Goal: Register for event/course

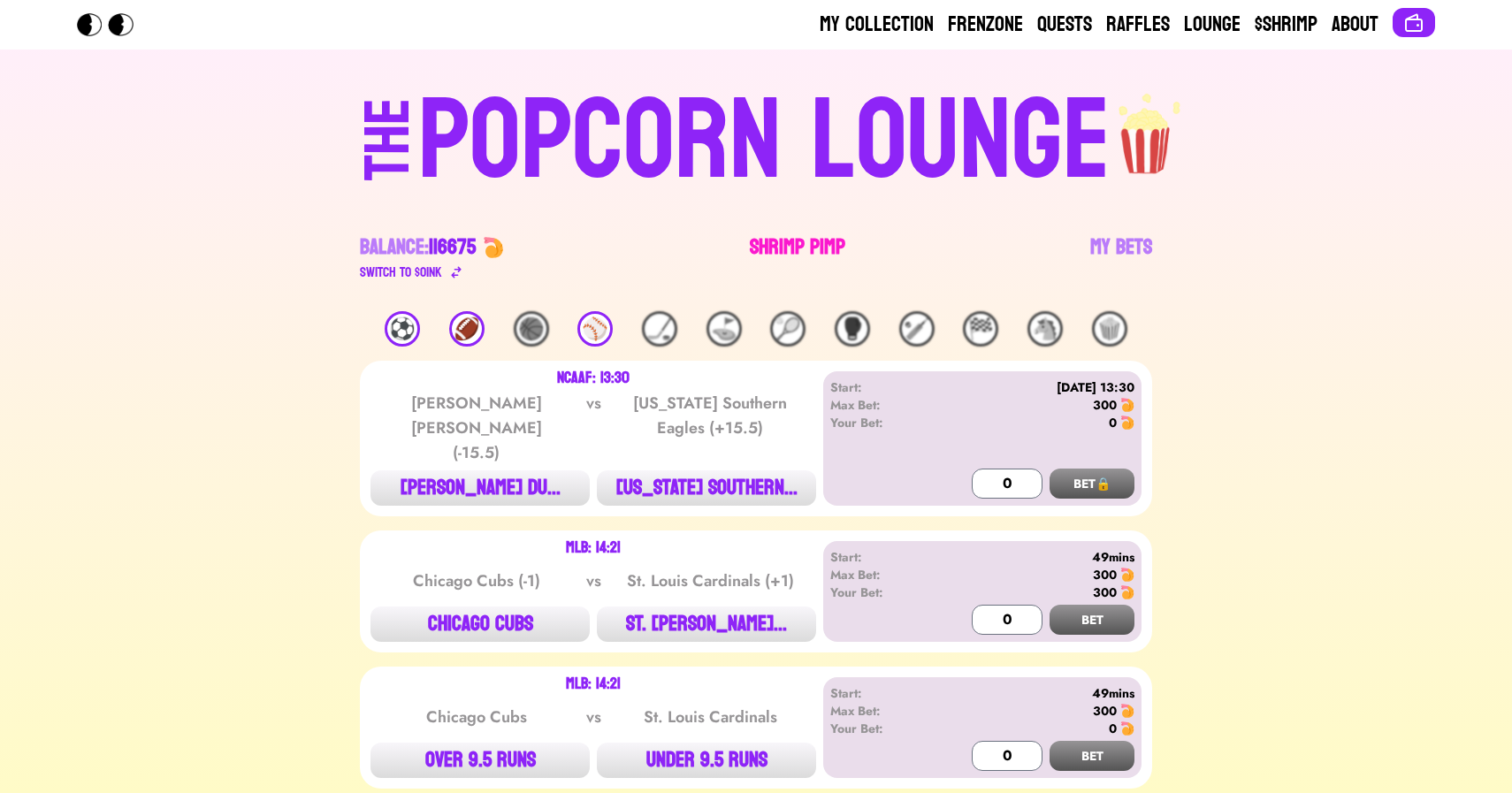
click at [786, 236] on link "Shrimp Pimp" at bounding box center [797, 258] width 95 height 50
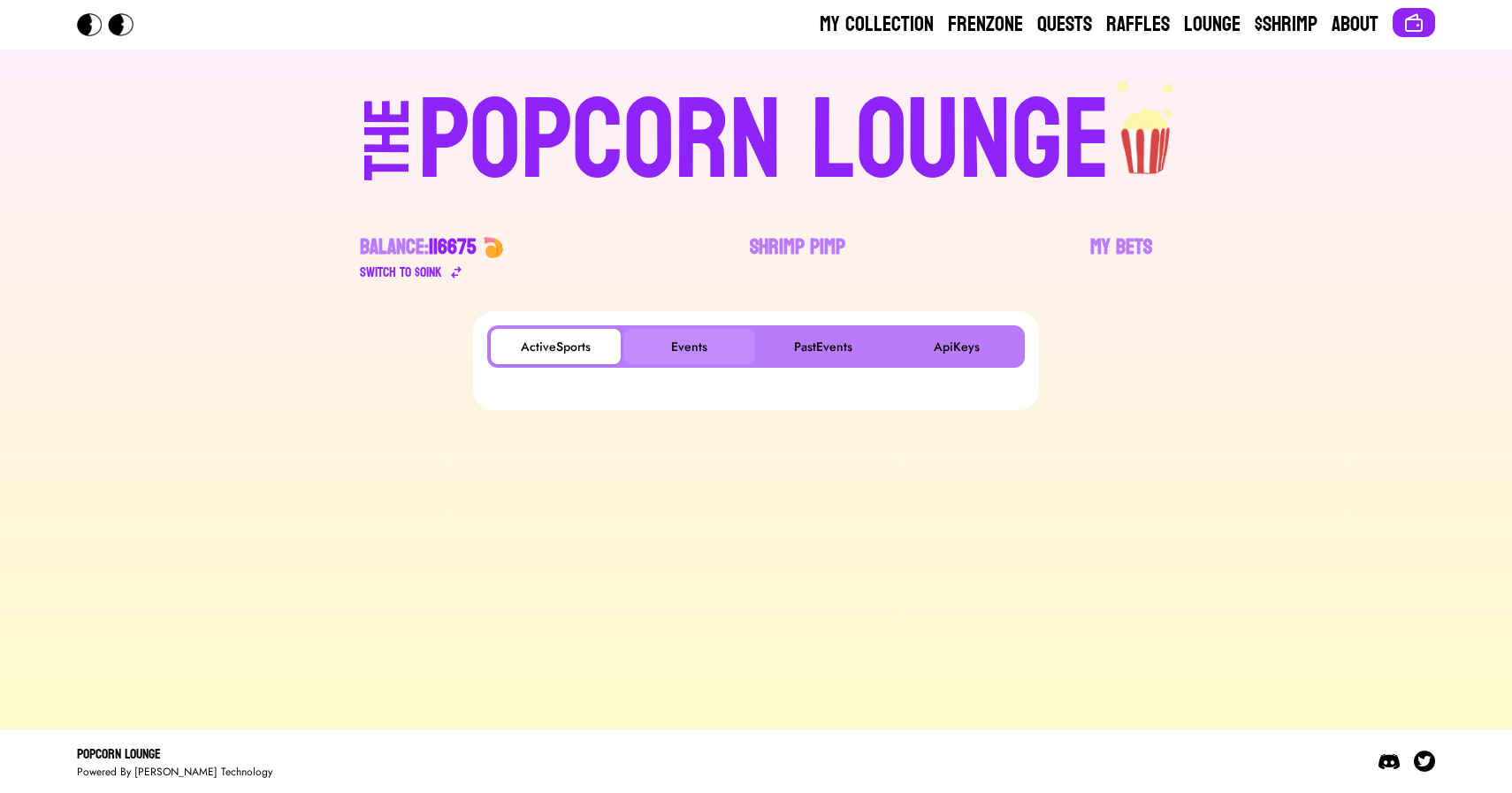
click at [684, 358] on button "Events" at bounding box center [689, 346] width 130 height 36
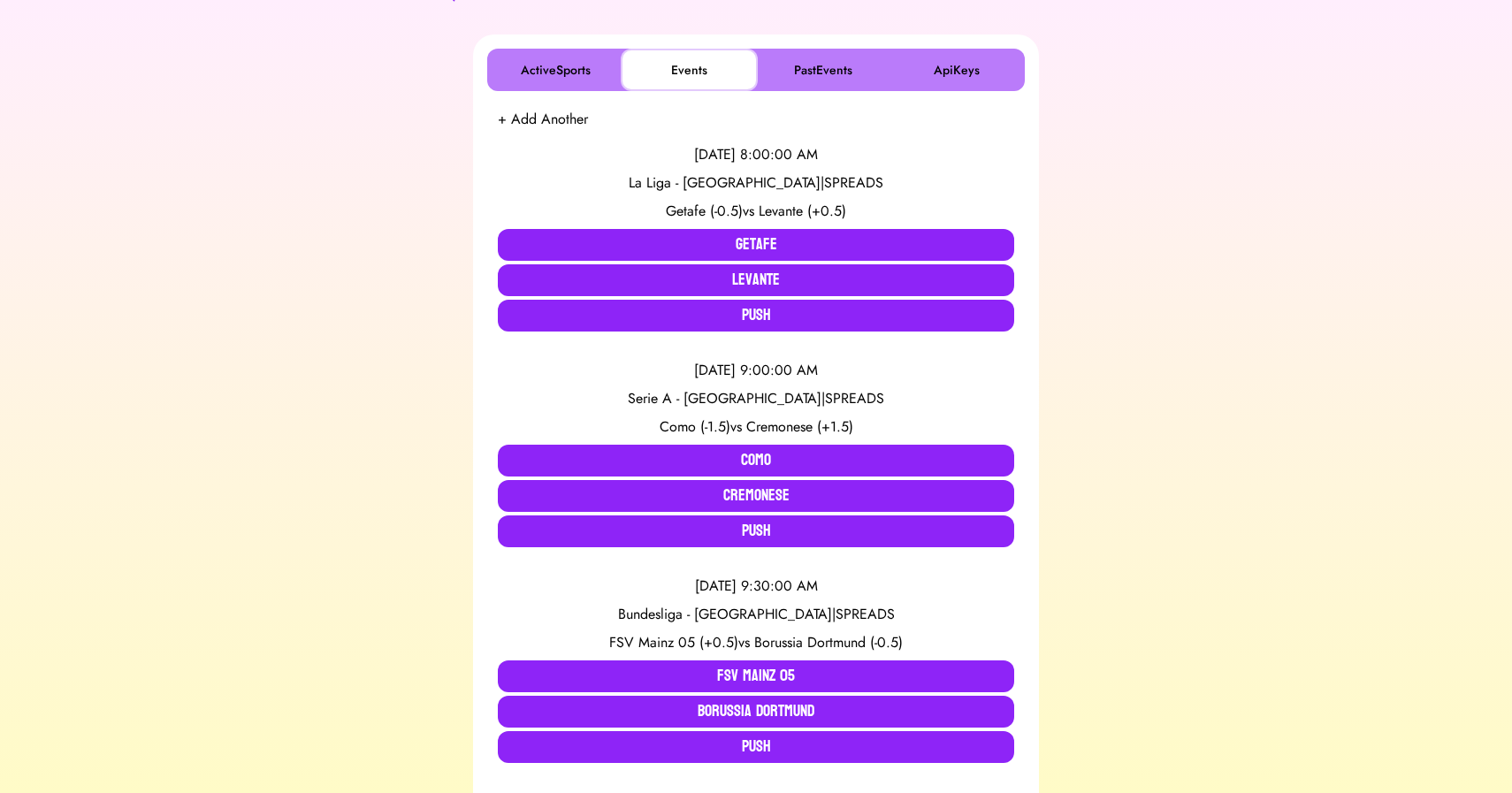
scroll to position [279, 0]
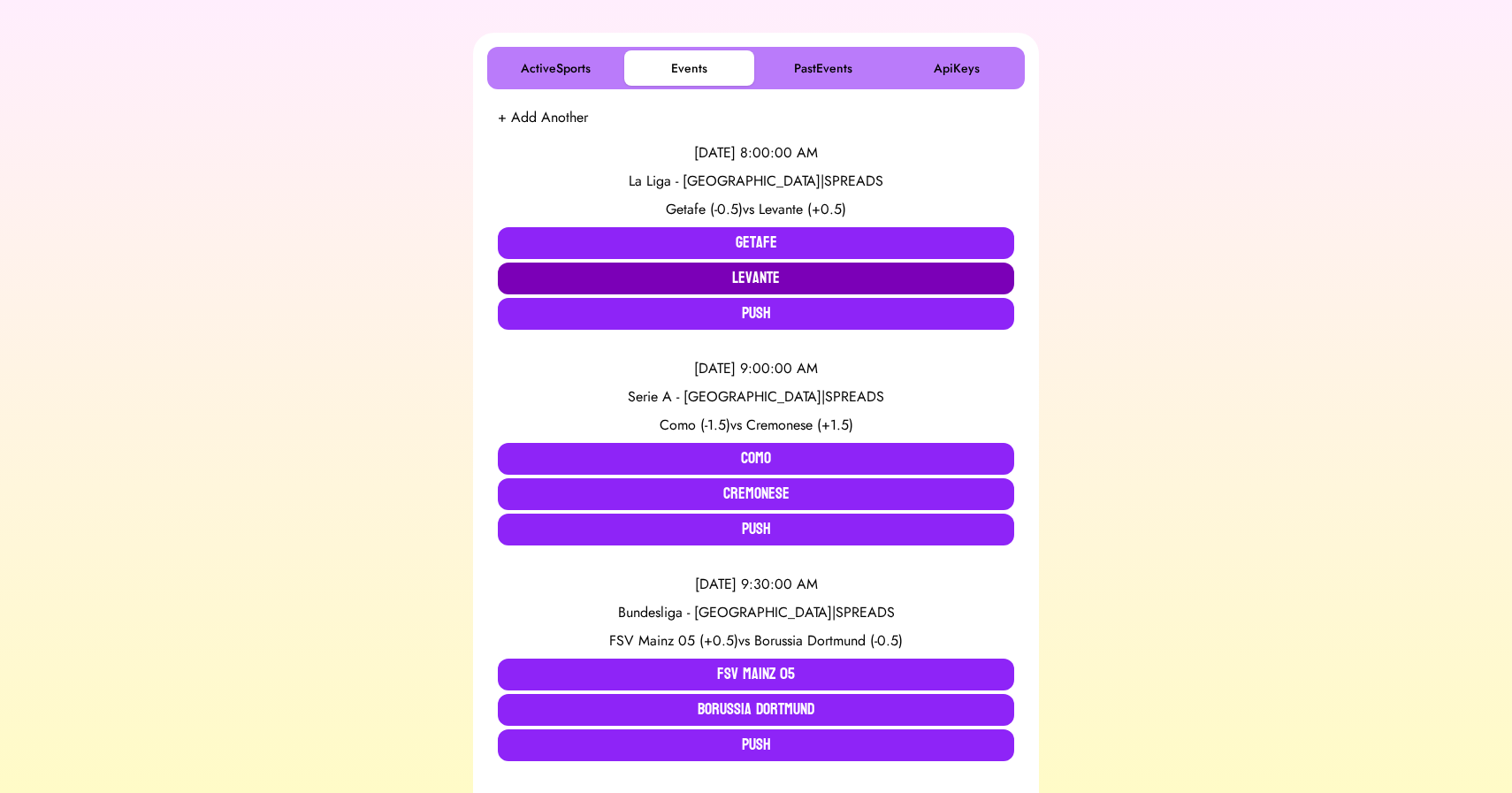
click at [709, 280] on button "Levante" at bounding box center [756, 279] width 516 height 32
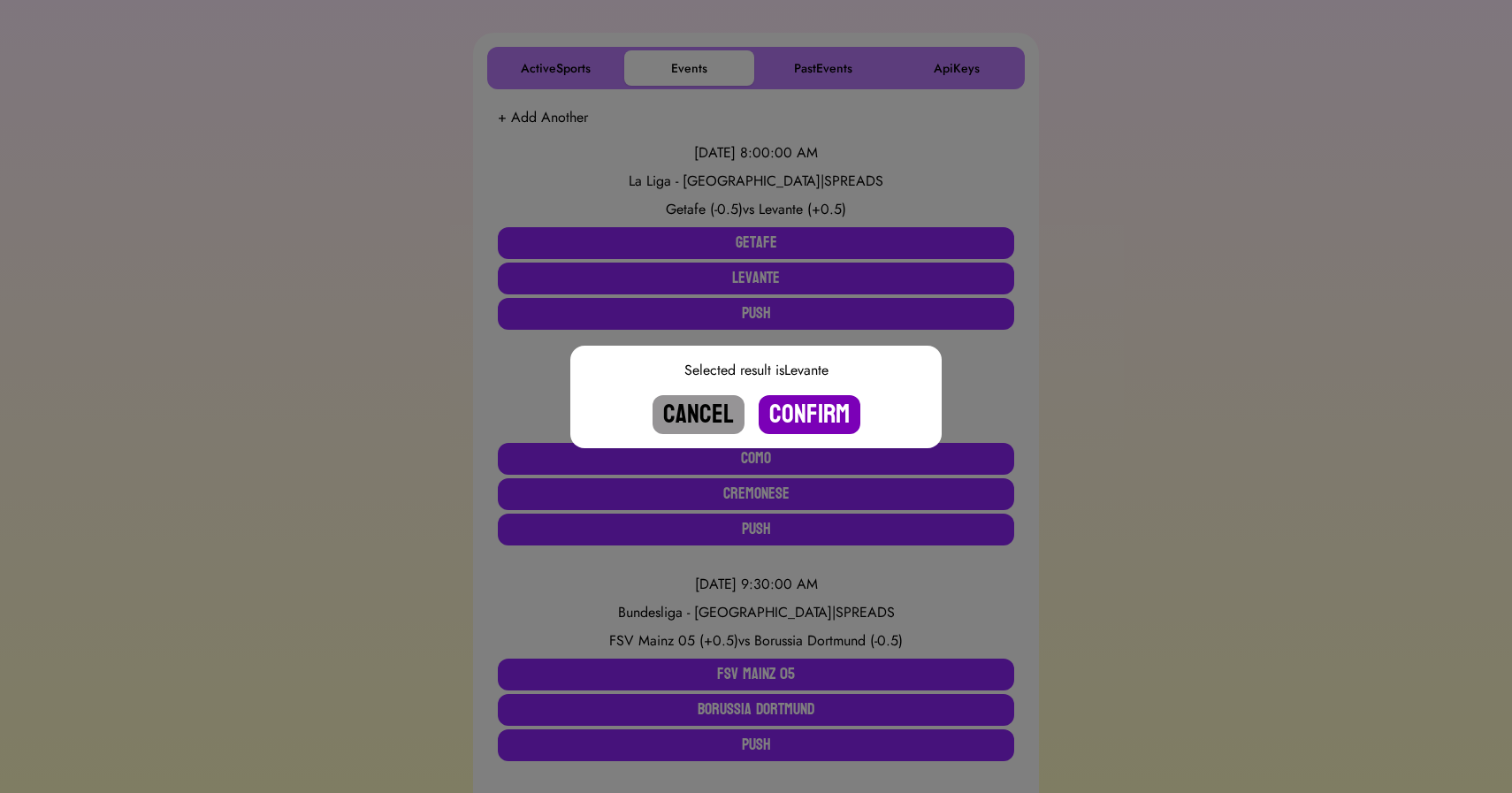
click at [821, 412] on button "Confirm" at bounding box center [809, 415] width 102 height 39
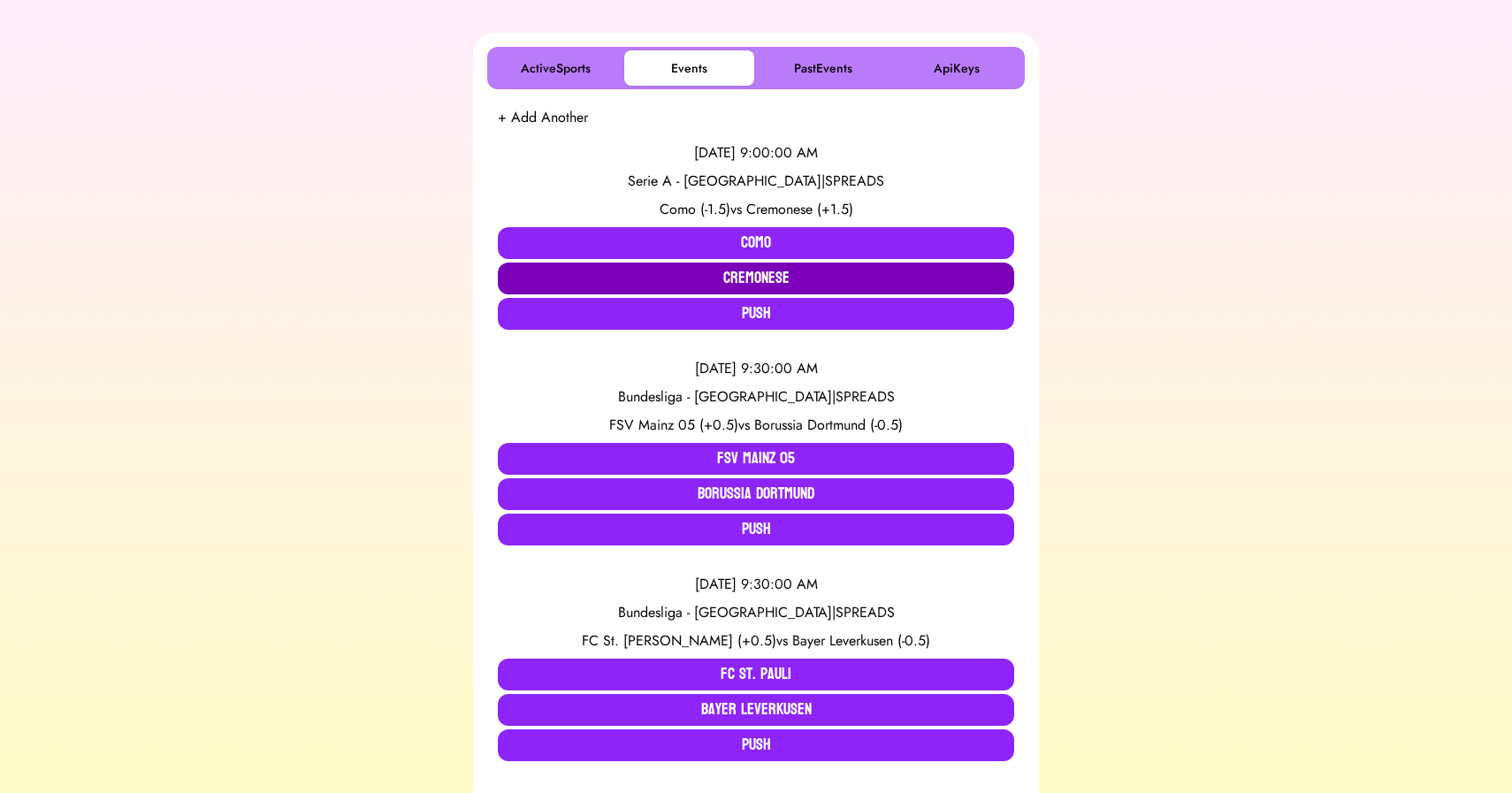
click at [646, 274] on button "Cremonese" at bounding box center [756, 279] width 516 height 32
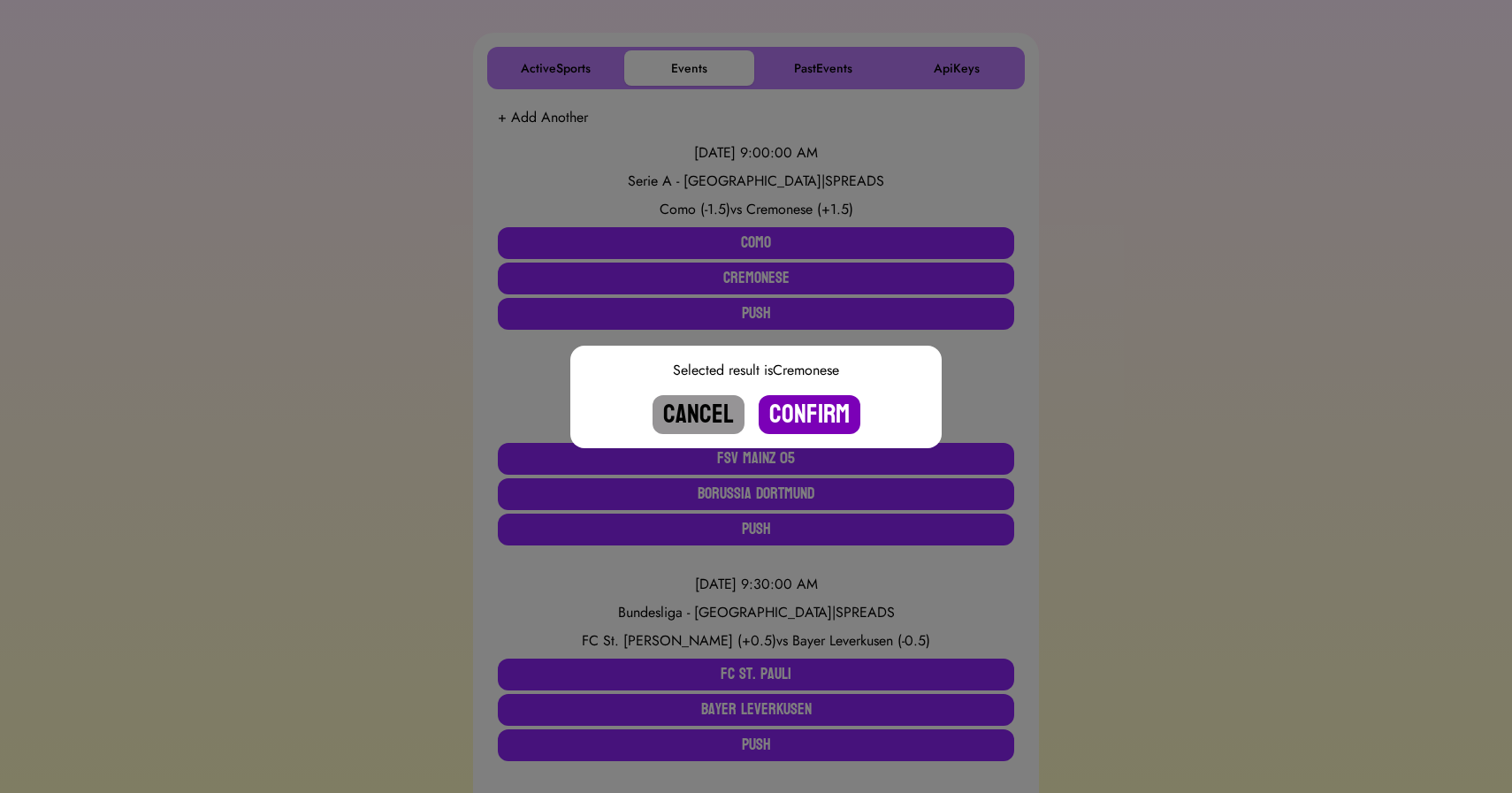
click at [820, 415] on button "Confirm" at bounding box center [809, 415] width 102 height 39
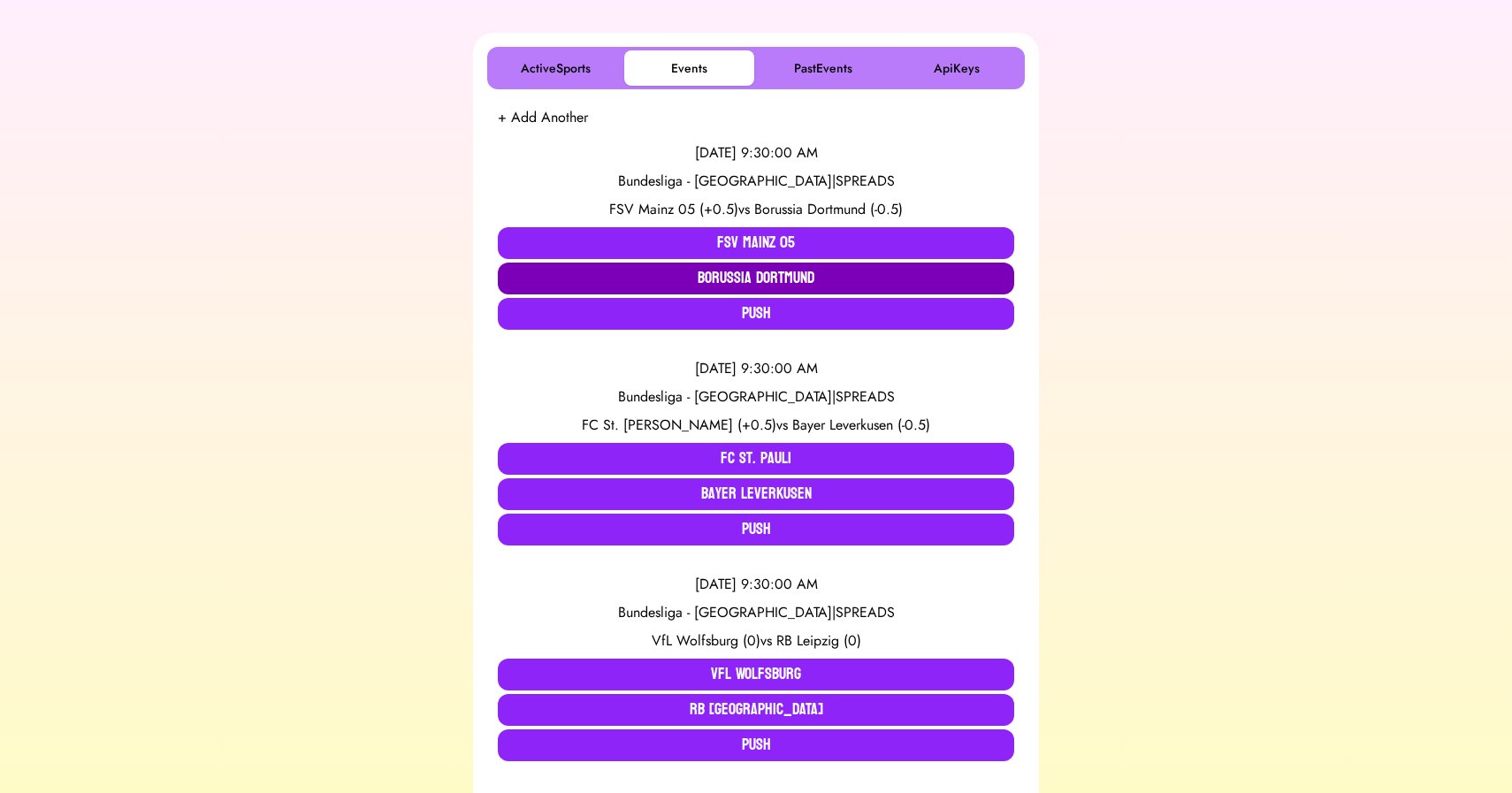
click at [754, 279] on button "Borussia Dortmund" at bounding box center [756, 279] width 516 height 32
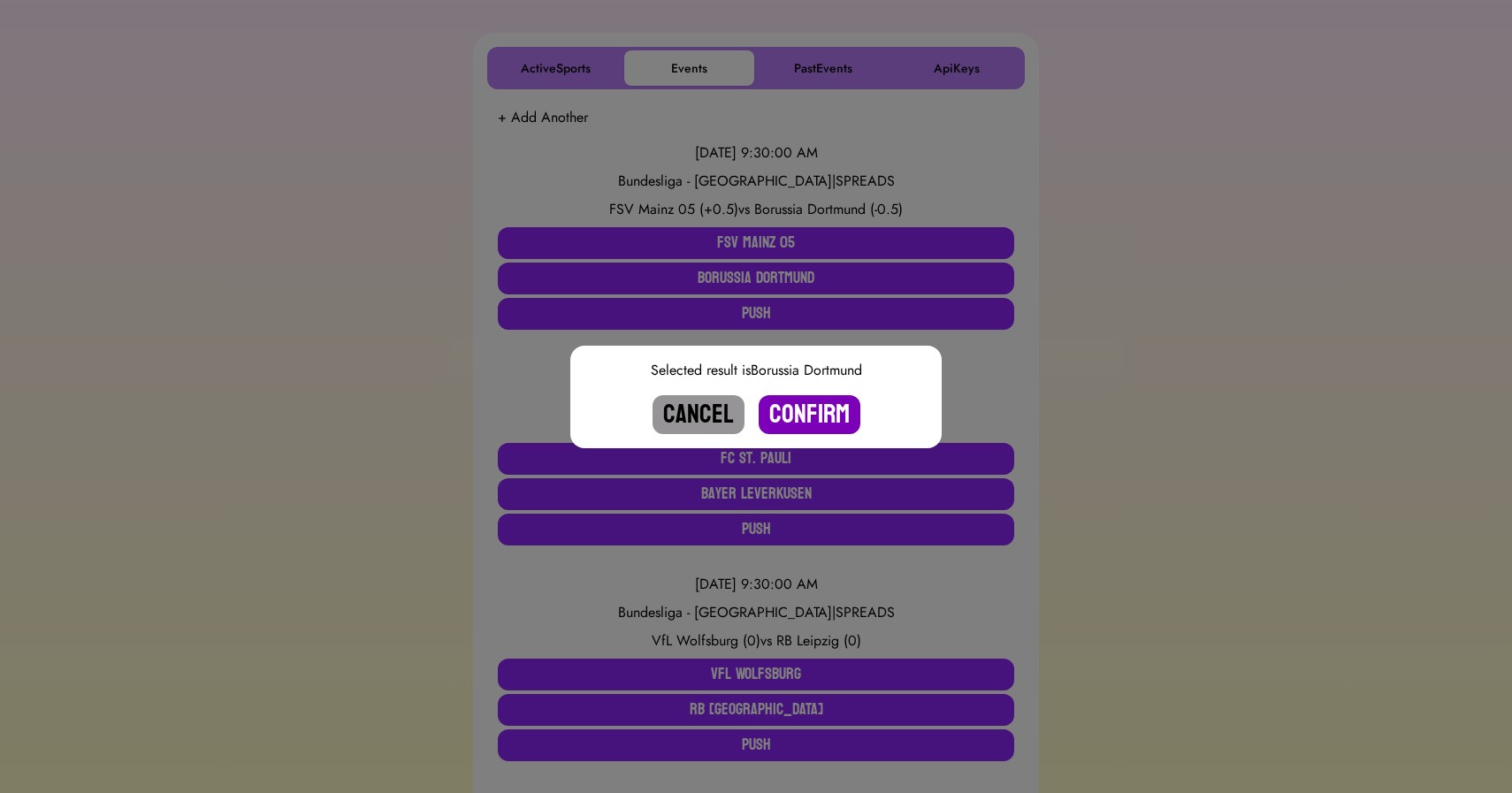
click at [817, 398] on button "Confirm" at bounding box center [809, 415] width 102 height 39
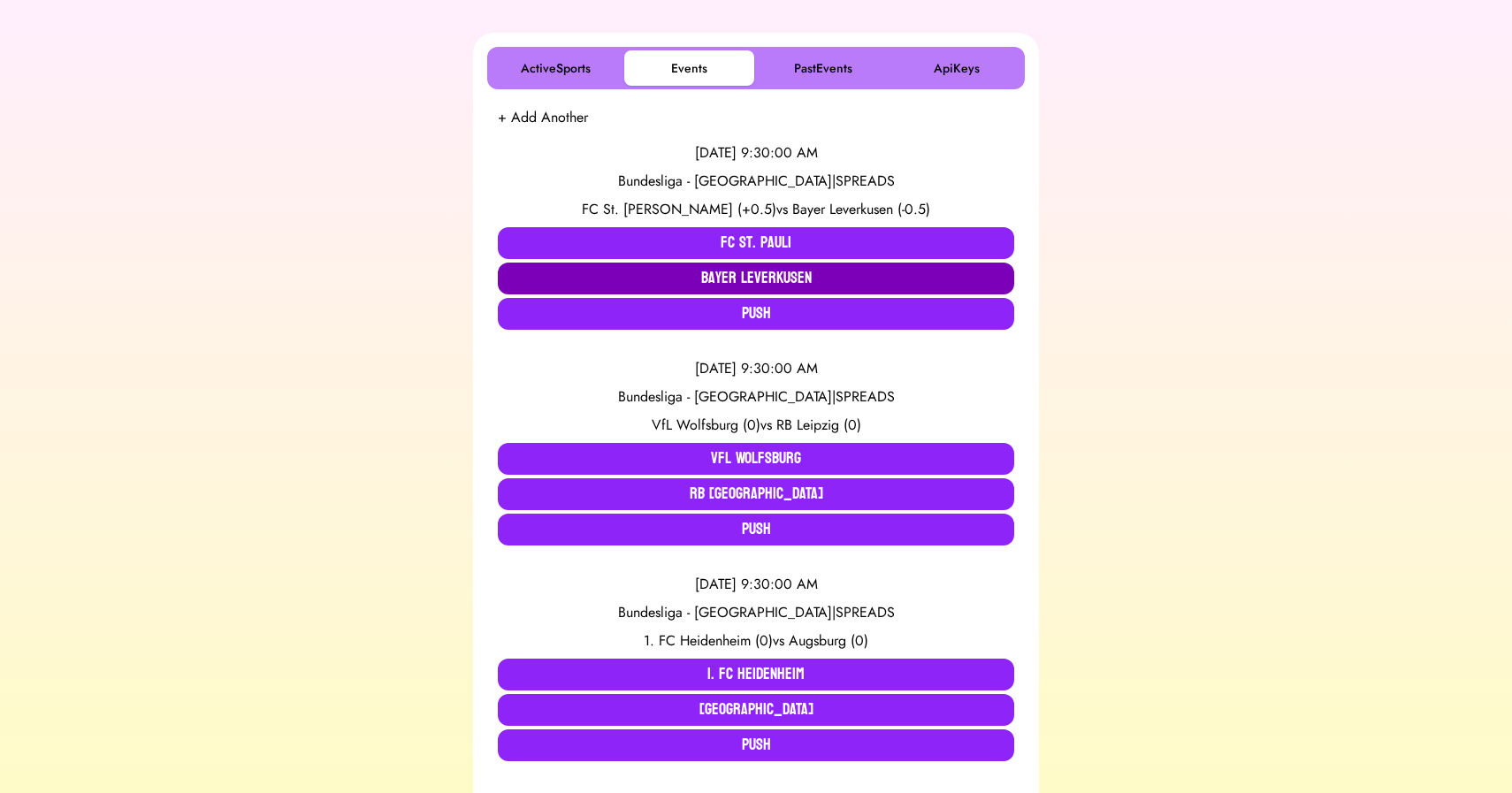
click at [711, 273] on button "Bayer Leverkusen" at bounding box center [756, 279] width 516 height 32
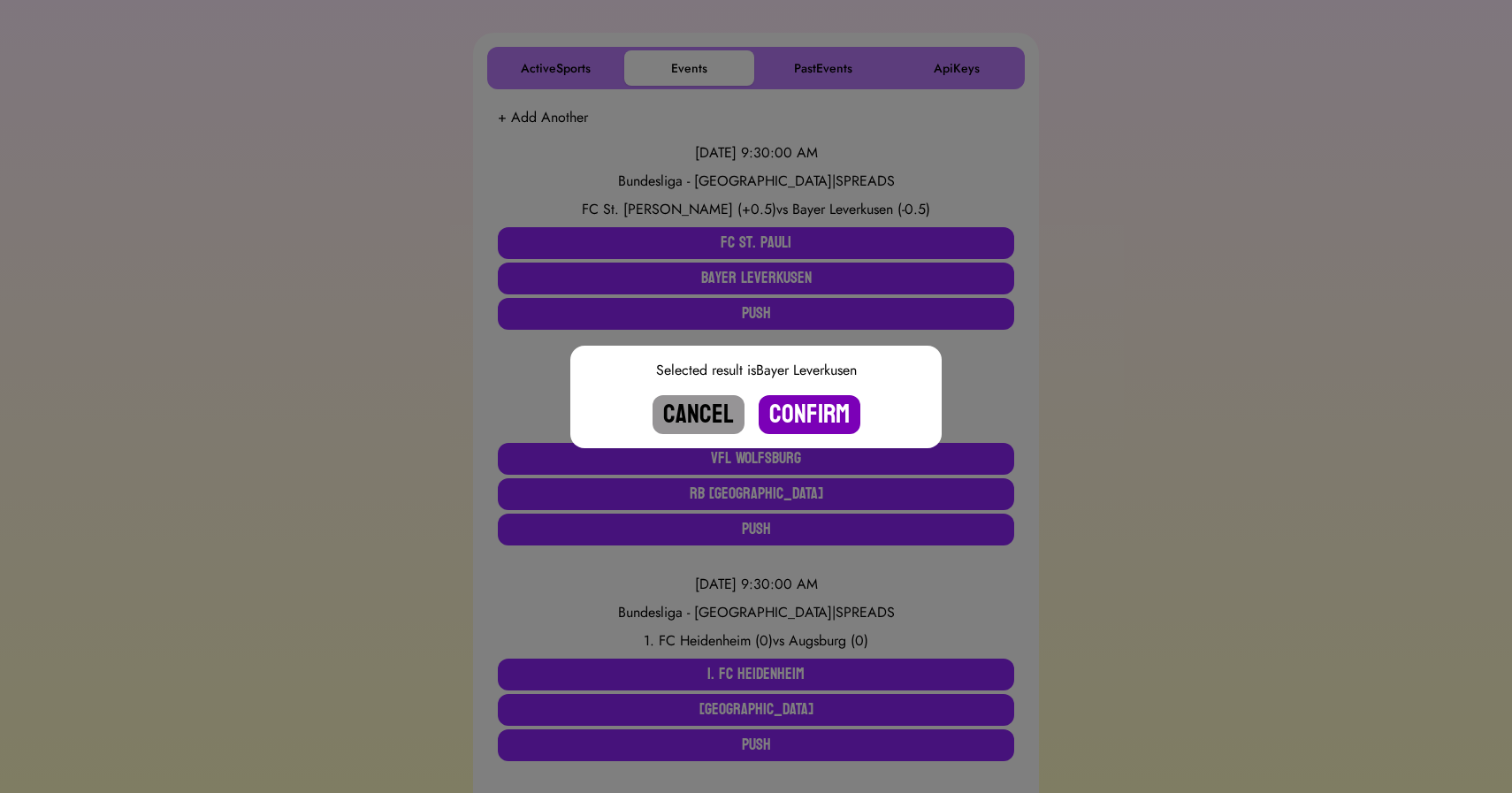
click at [810, 409] on button "Confirm" at bounding box center [809, 415] width 102 height 39
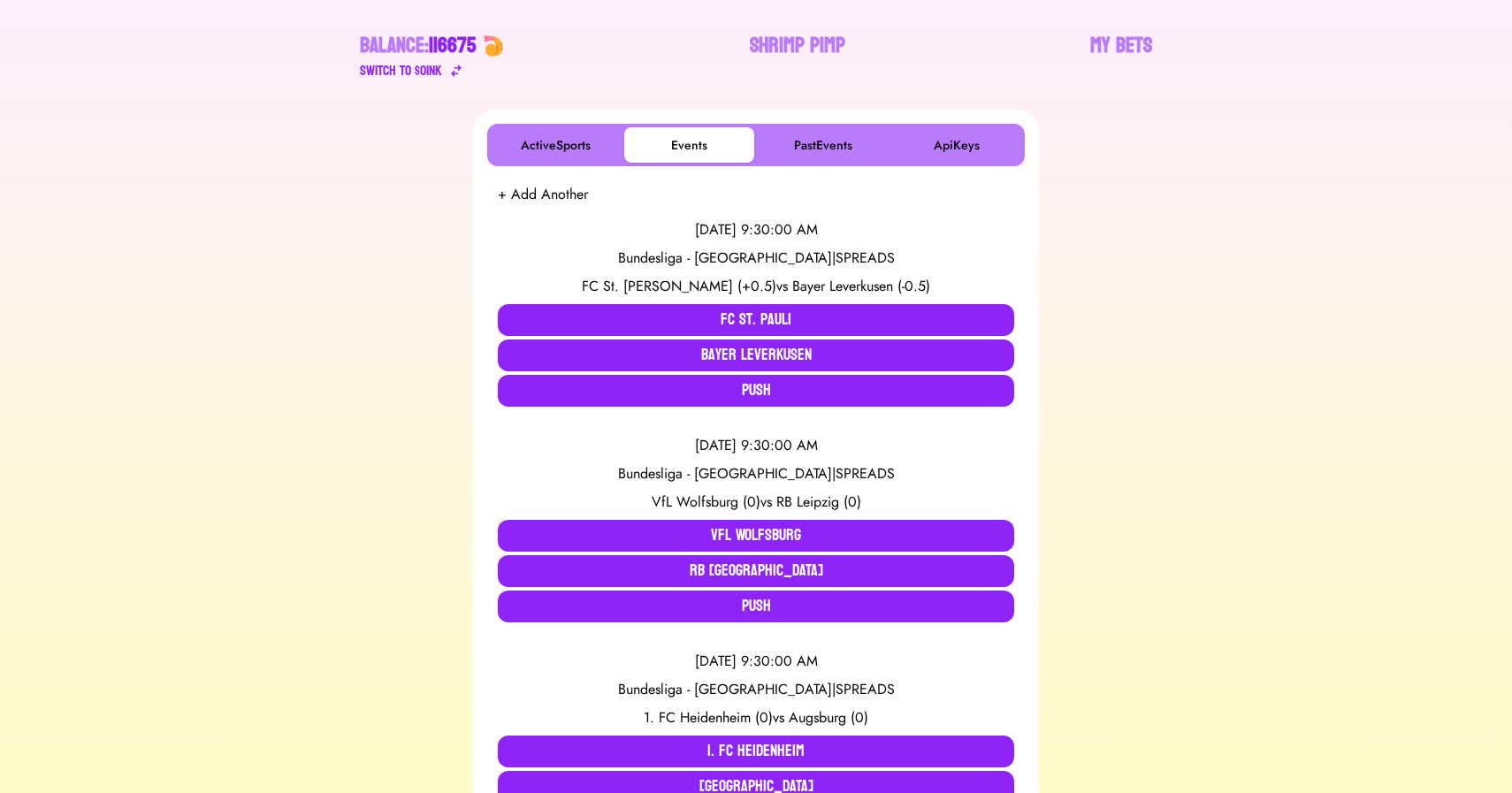
scroll to position [199, 0]
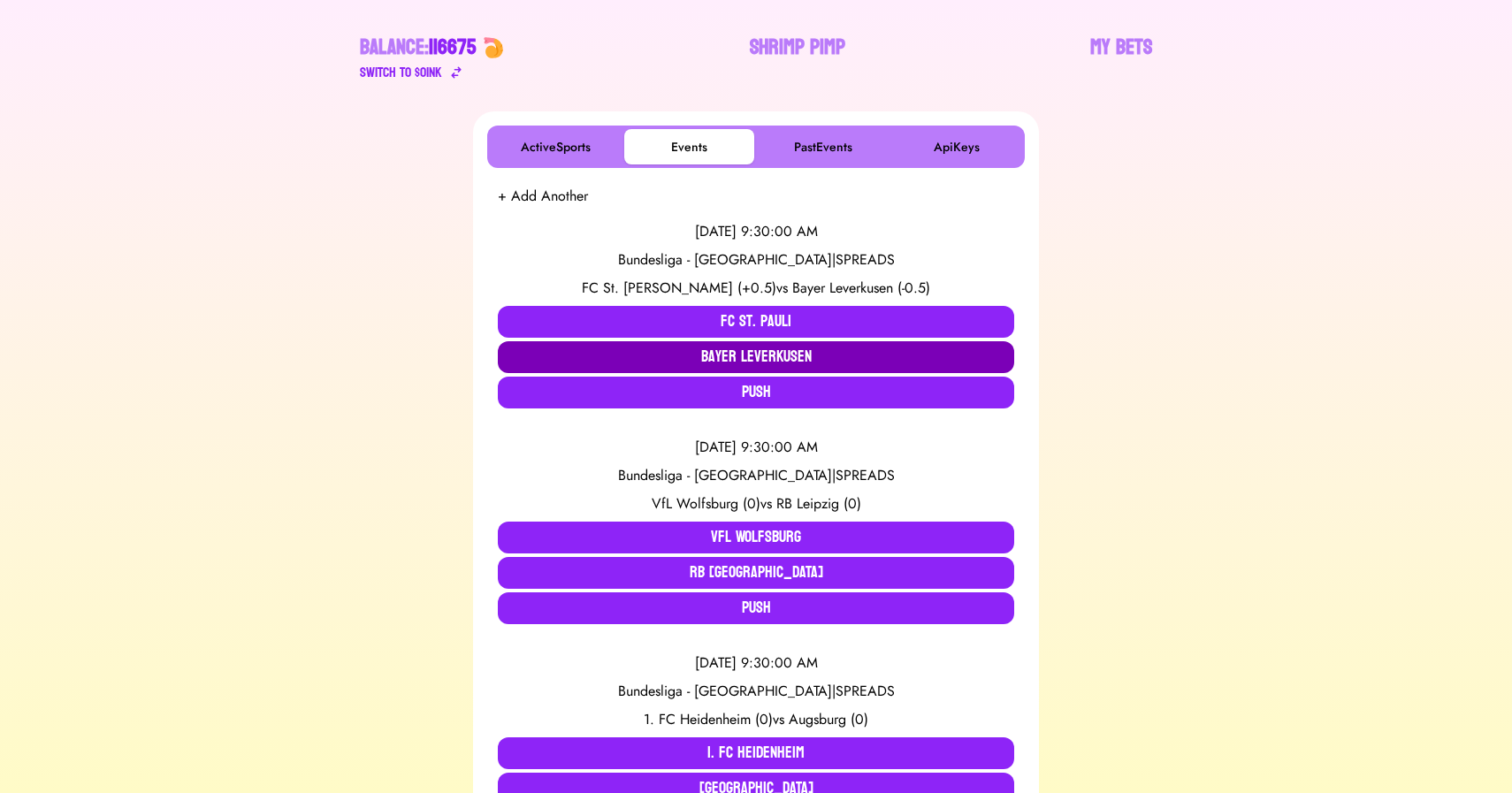
click at [796, 358] on button "Bayer Leverkusen" at bounding box center [756, 357] width 516 height 32
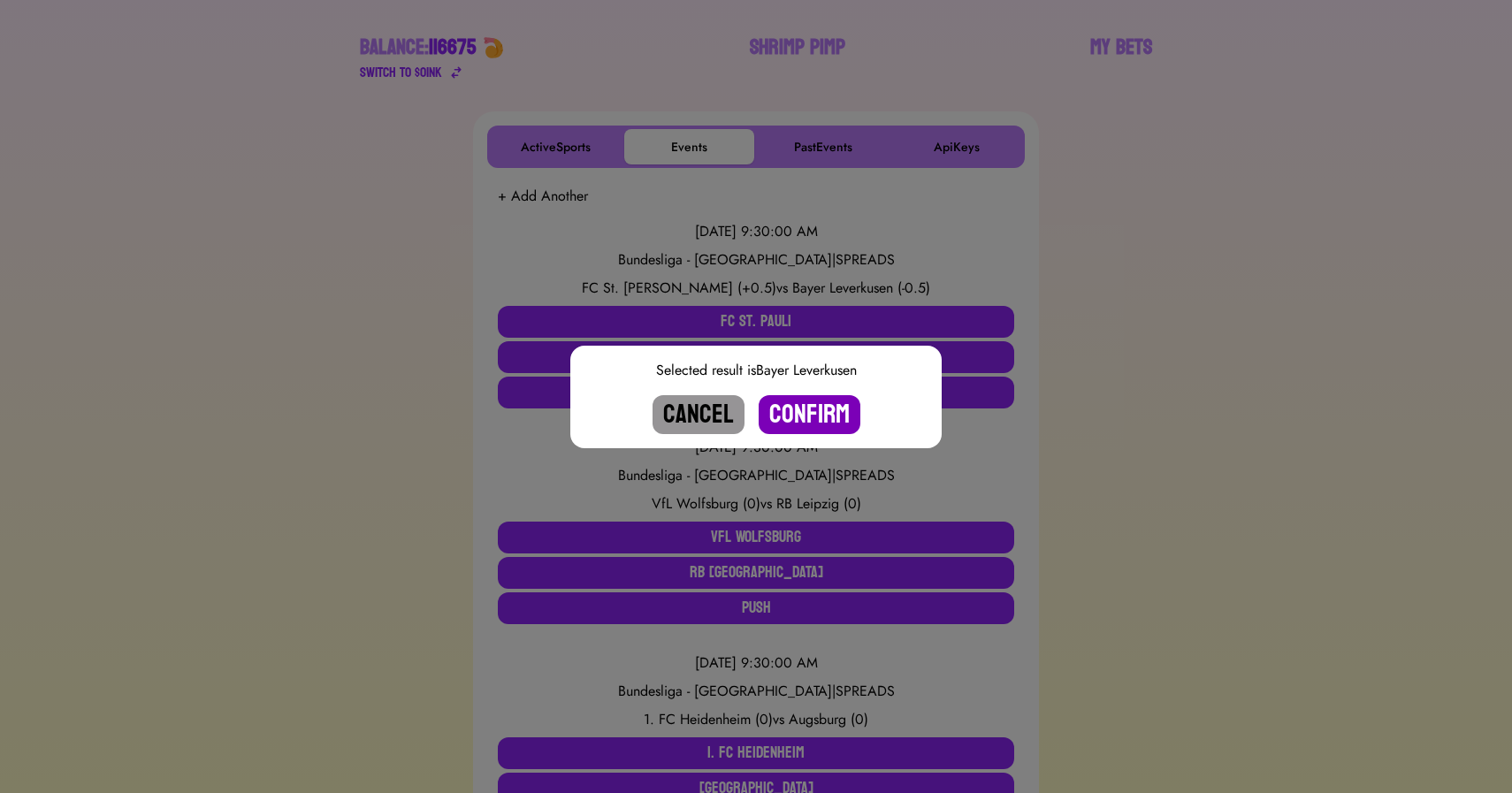
click at [804, 418] on button "Confirm" at bounding box center [809, 415] width 102 height 39
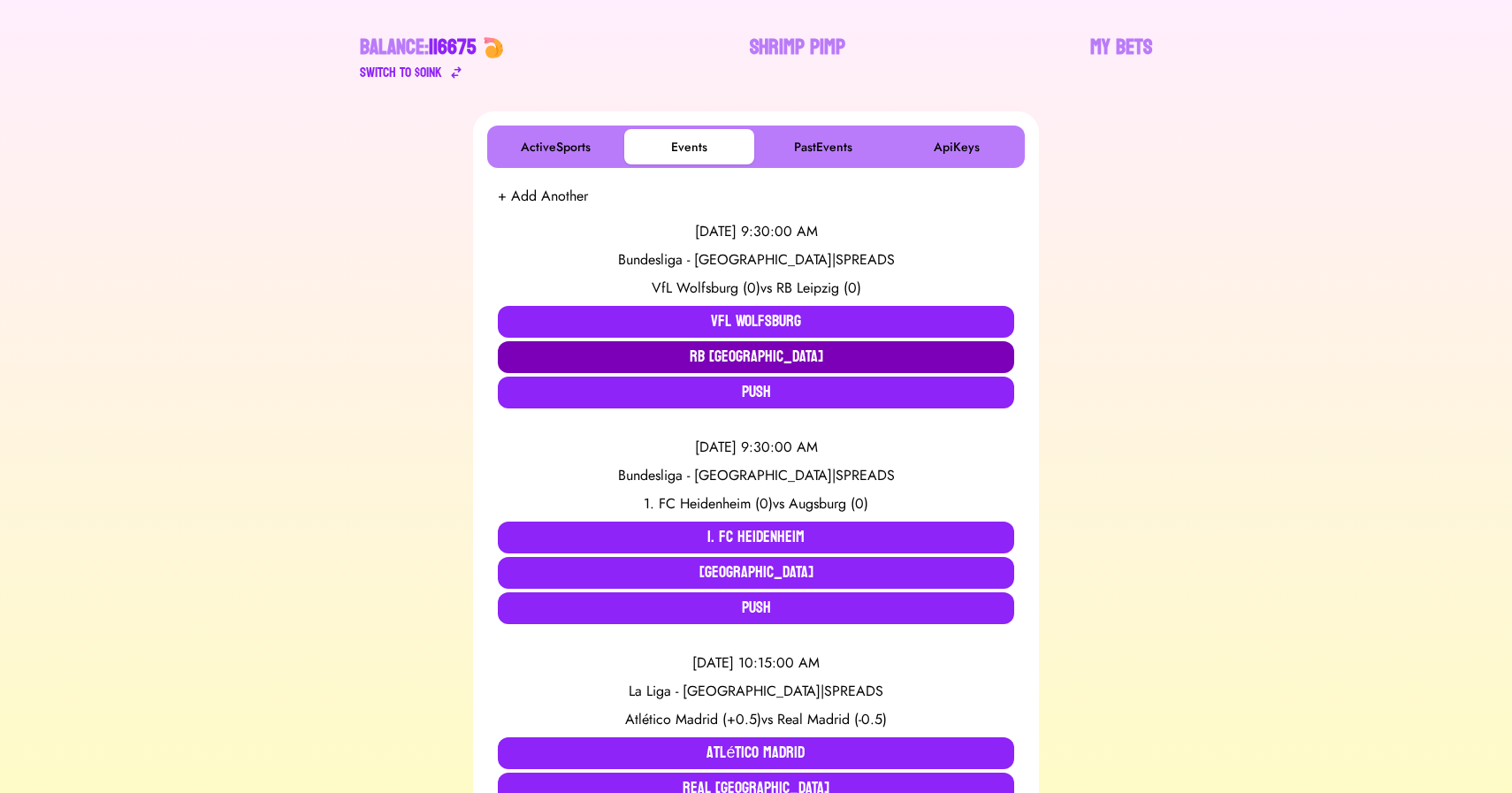
click at [779, 356] on button "RB [GEOGRAPHIC_DATA]" at bounding box center [756, 357] width 516 height 32
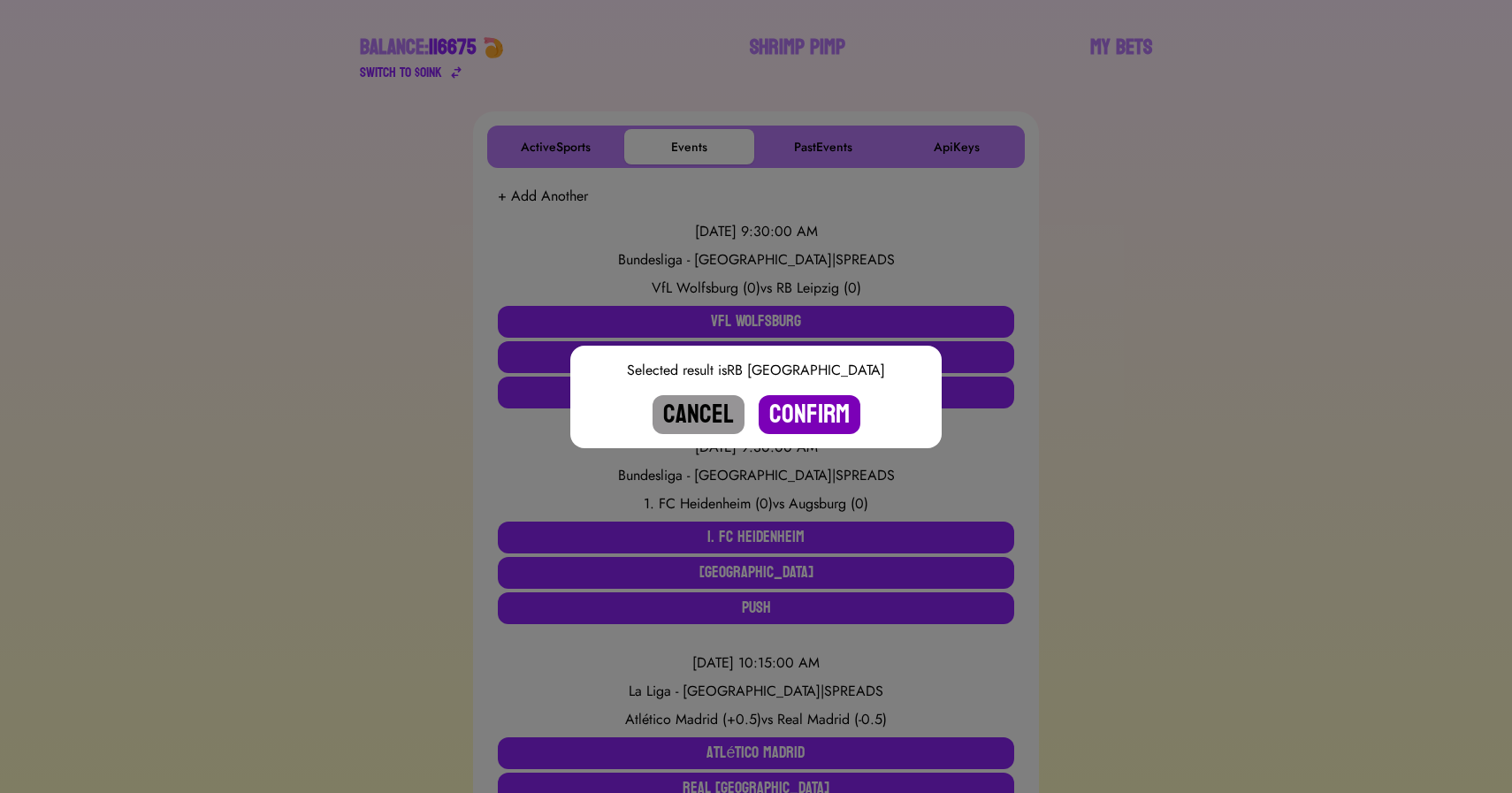
click at [812, 413] on button "Confirm" at bounding box center [809, 415] width 102 height 39
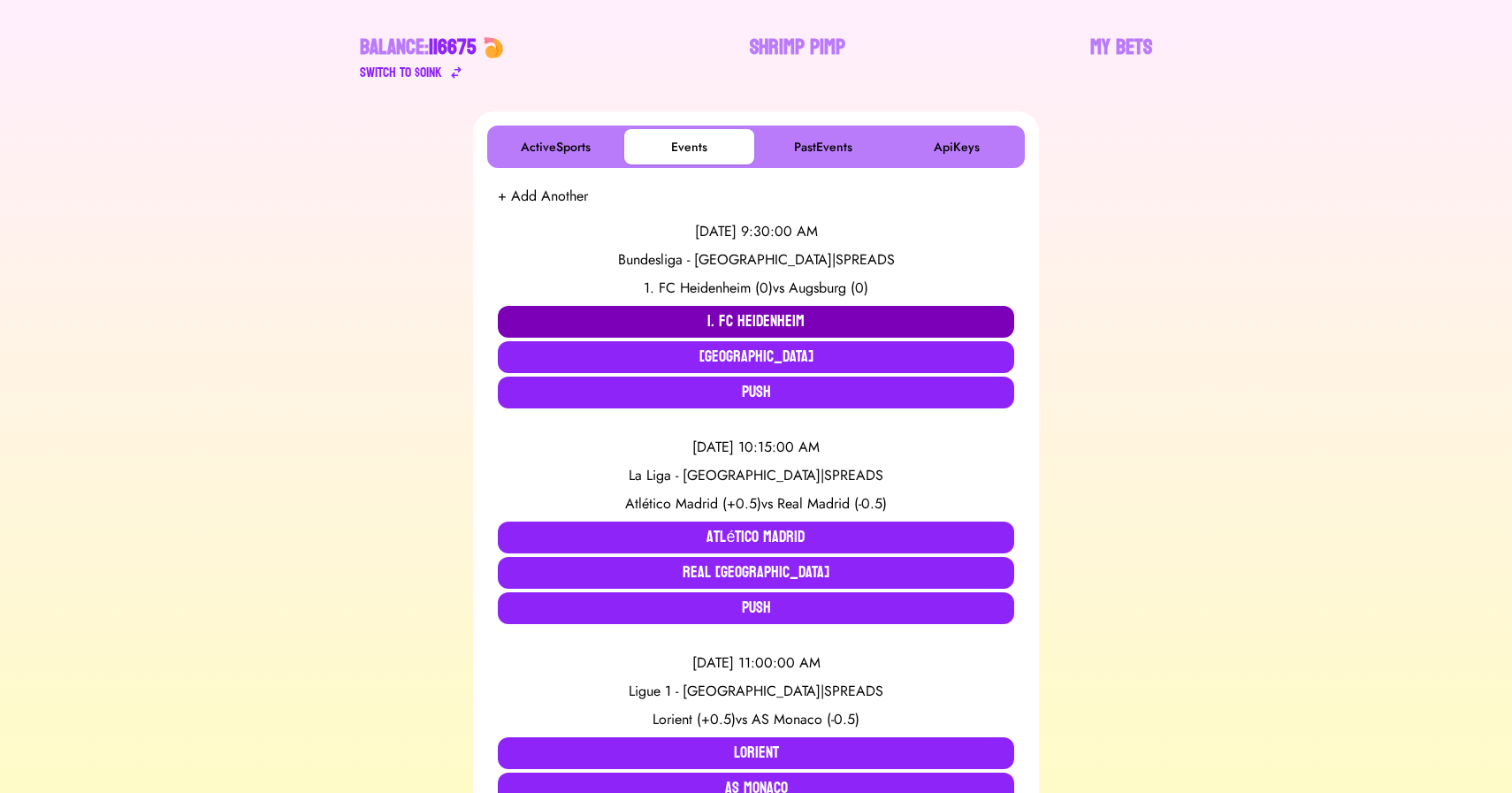
click at [695, 322] on button "1. FC Heidenheim" at bounding box center [756, 322] width 516 height 32
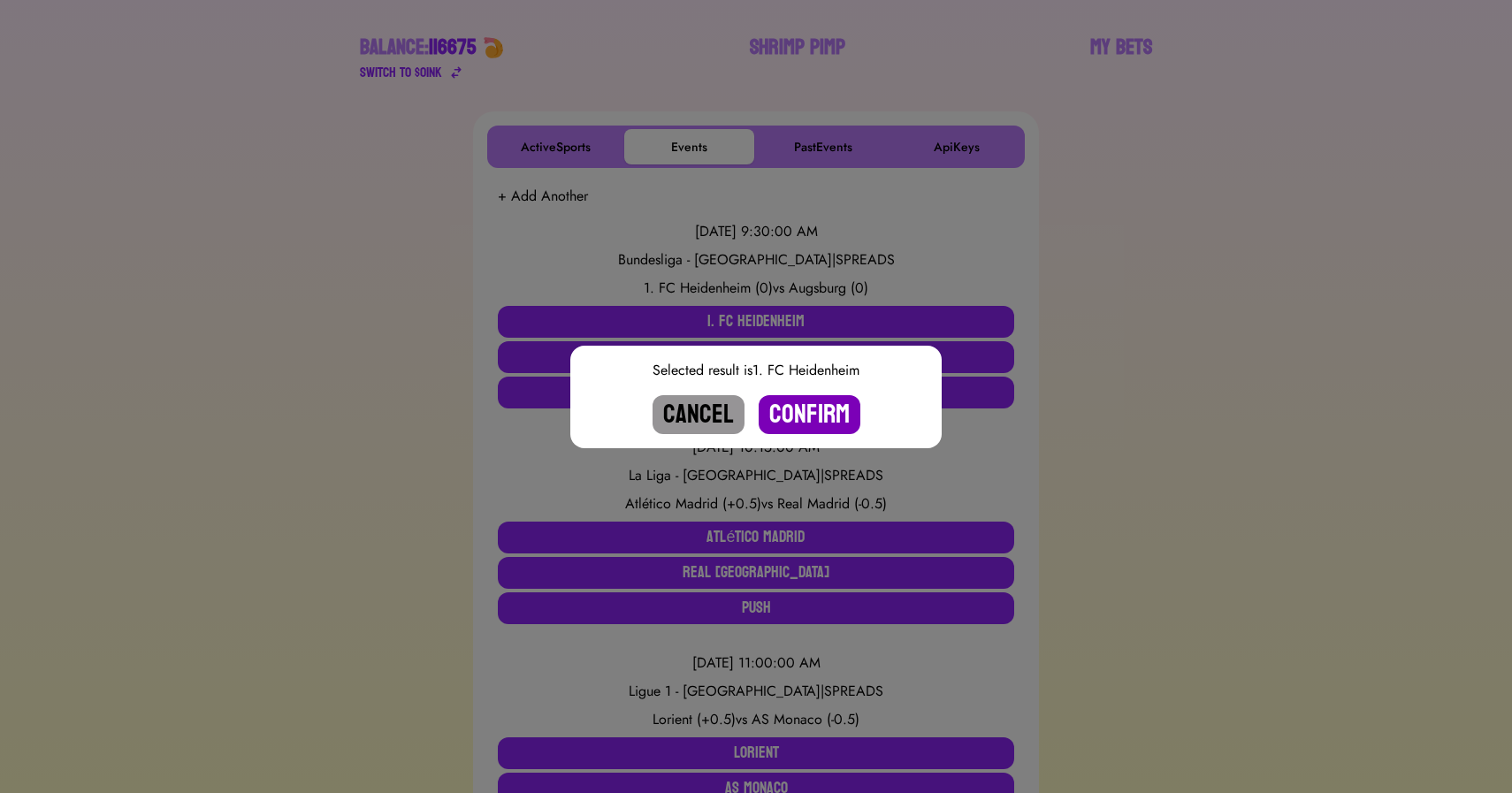
click at [821, 414] on button "Confirm" at bounding box center [809, 415] width 102 height 39
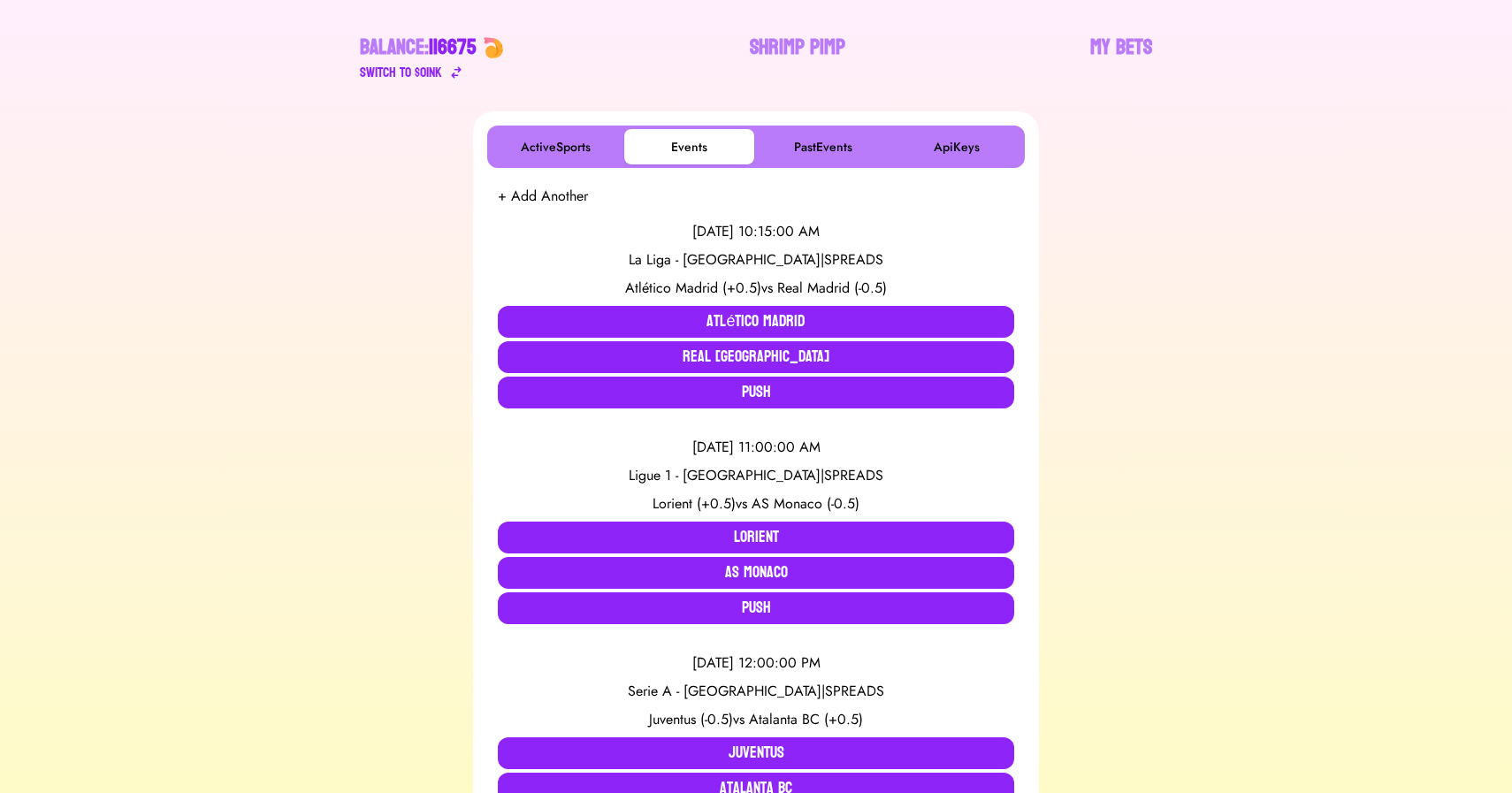
scroll to position [3081, 0]
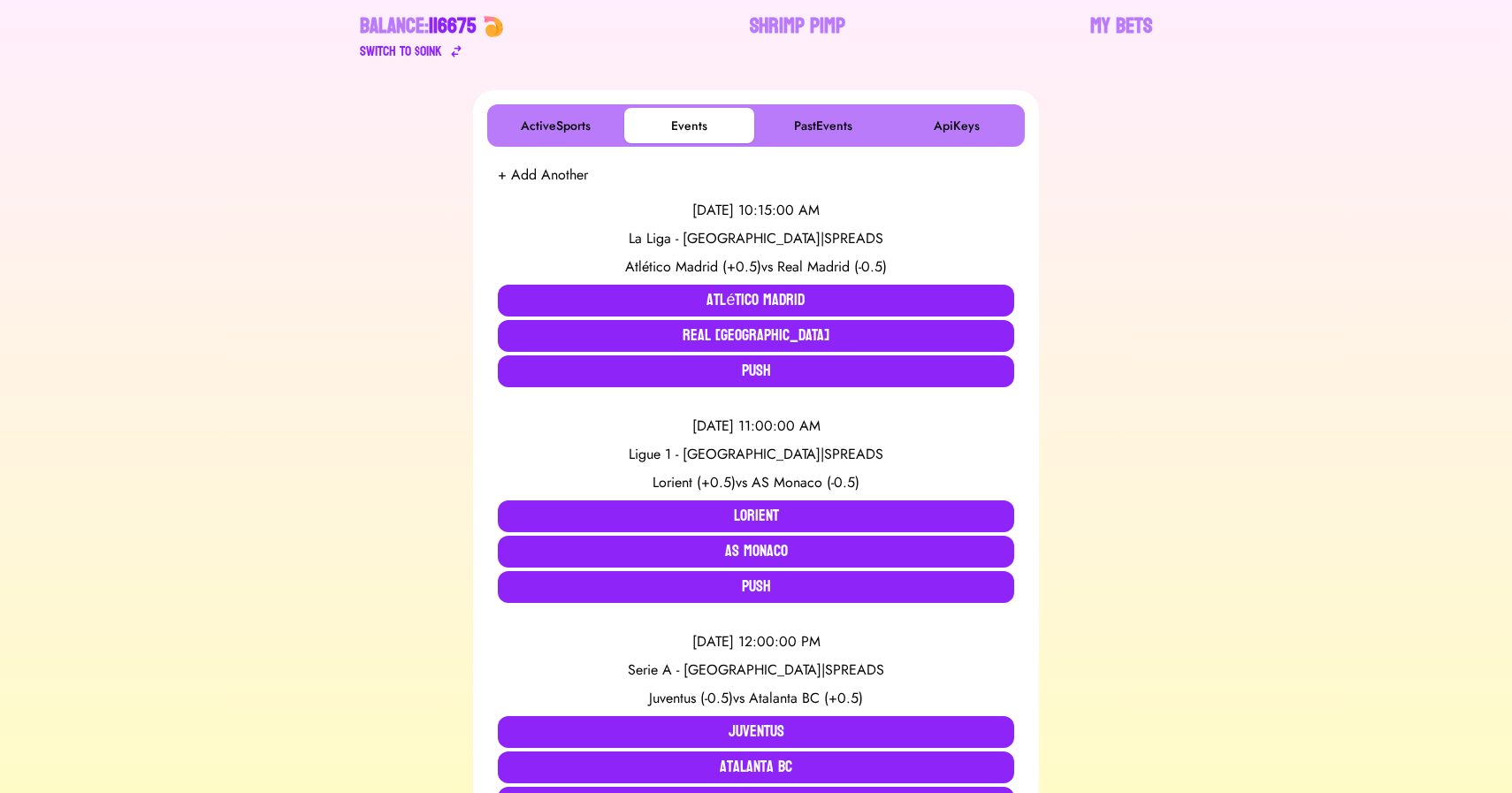
scroll to position [232, 0]
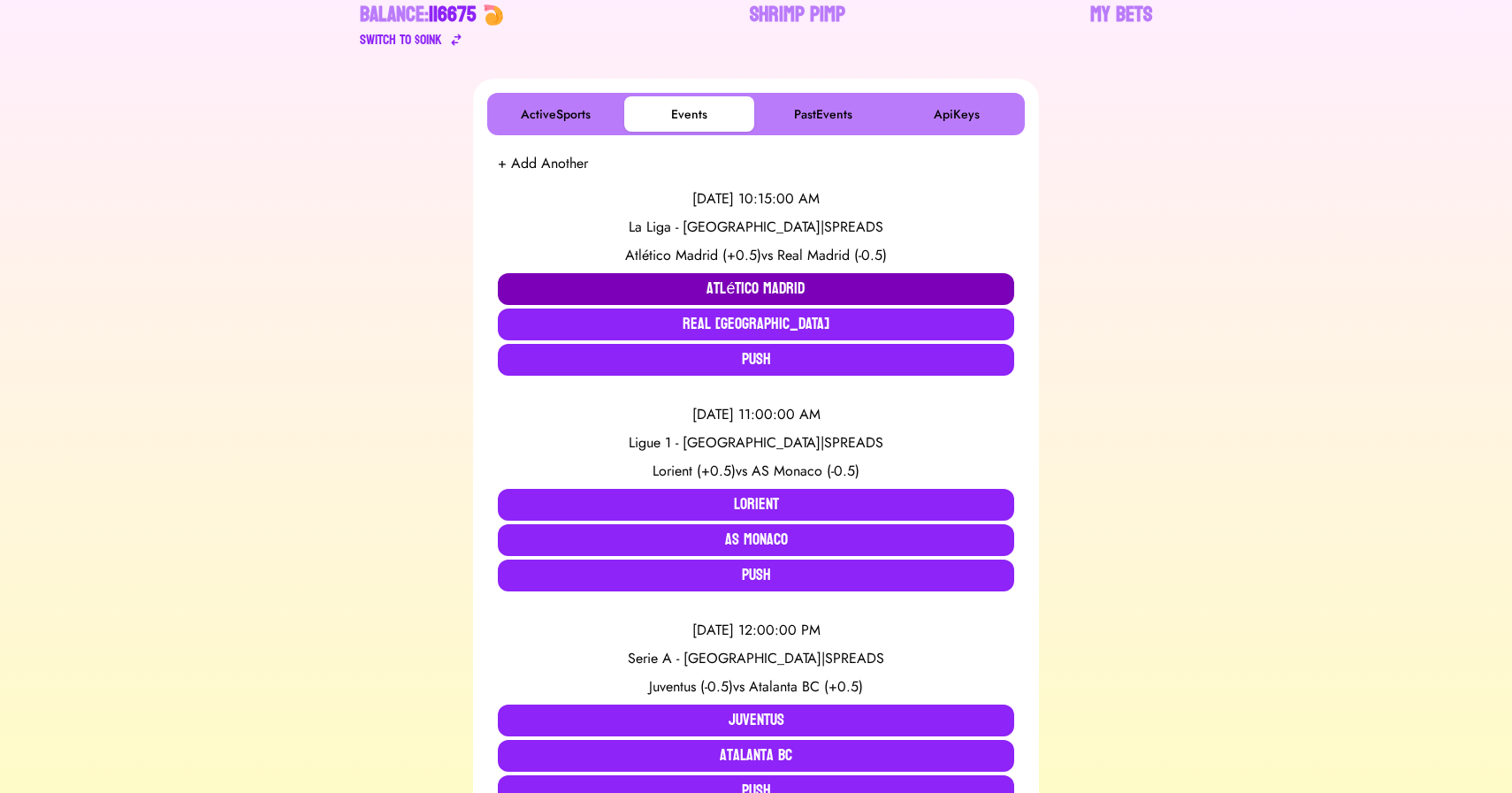
click at [650, 284] on button "Atlético Madrid" at bounding box center [756, 289] width 516 height 32
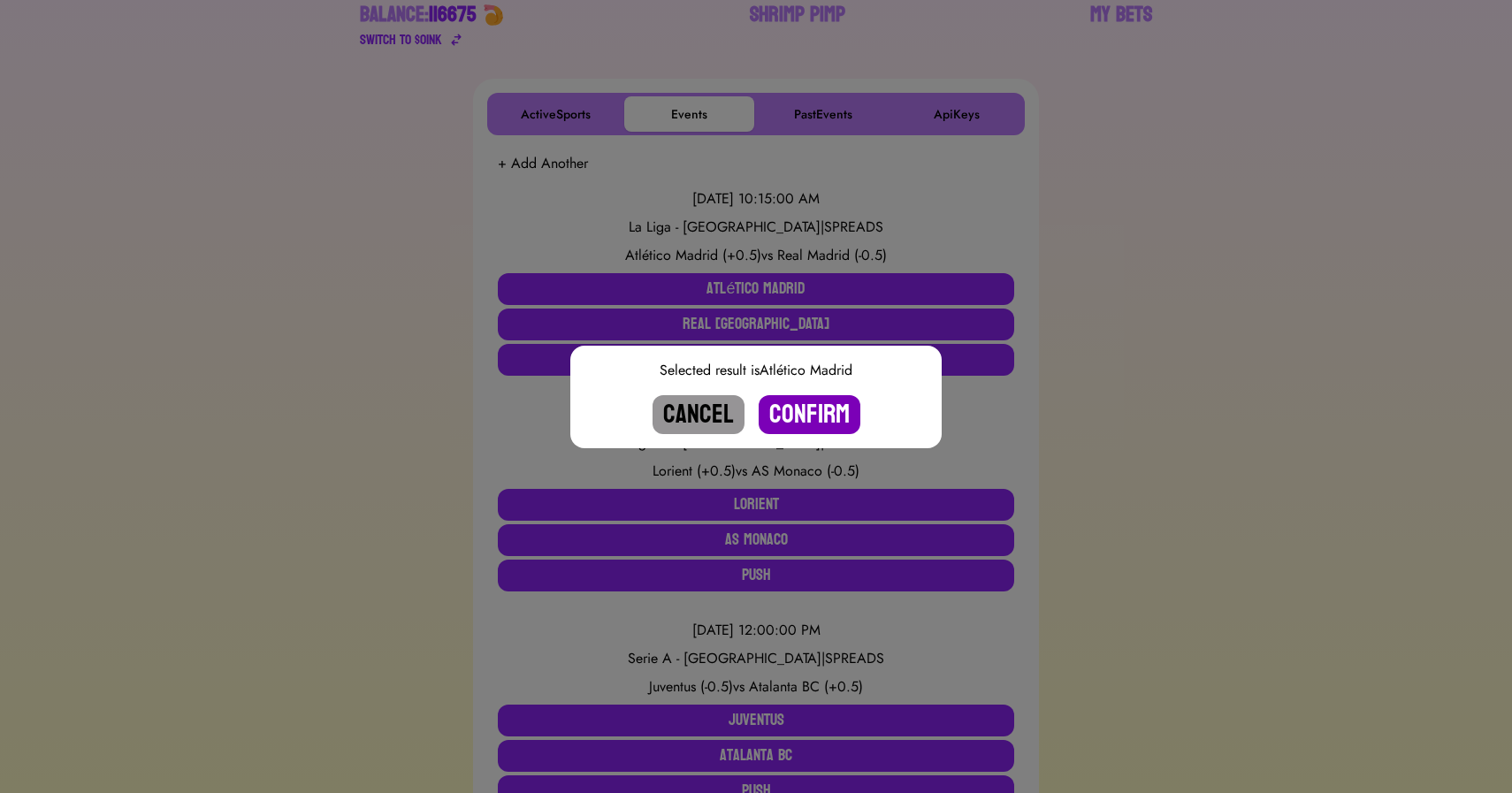
click at [825, 409] on button "Confirm" at bounding box center [809, 415] width 102 height 39
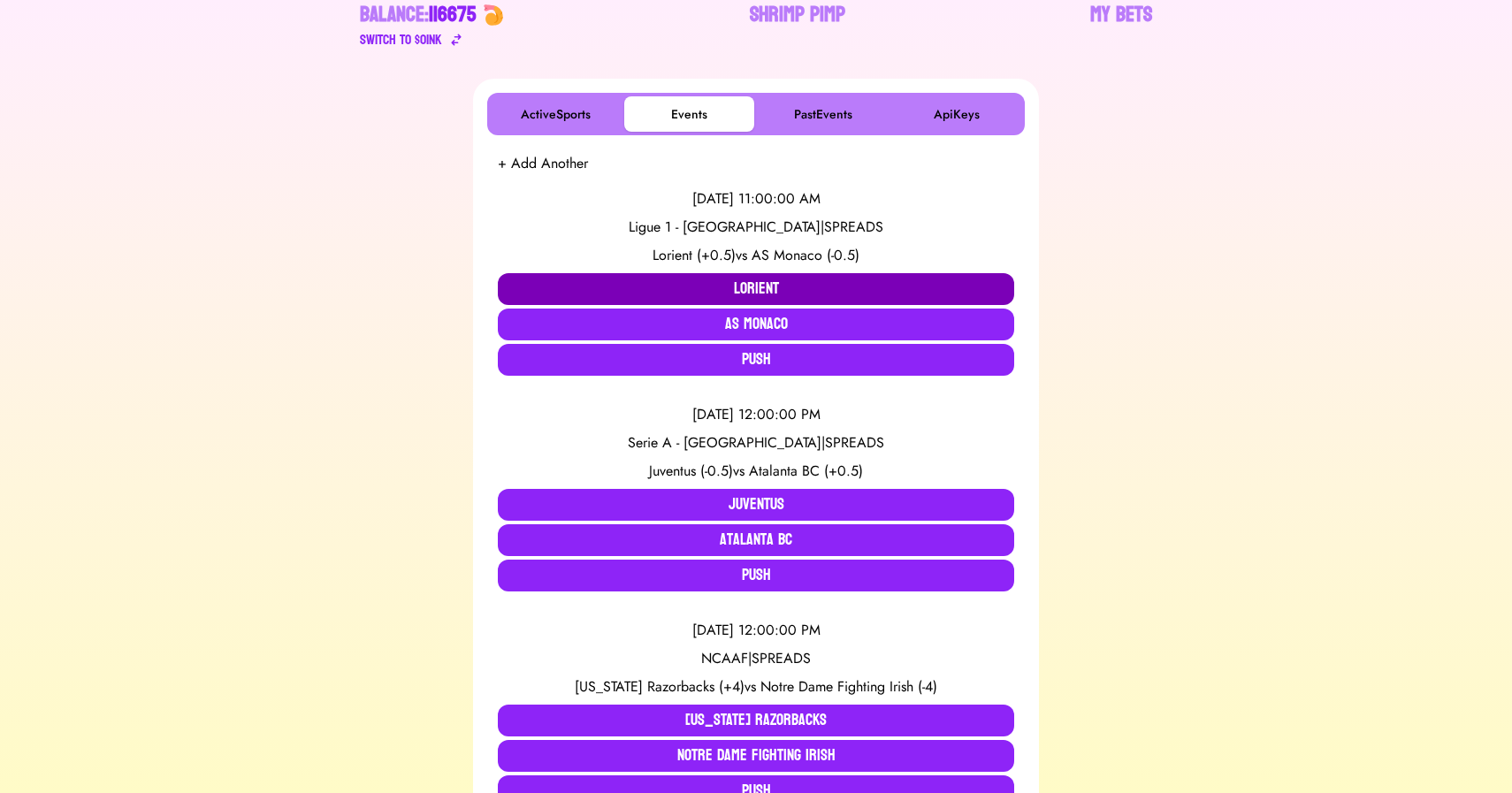
click at [706, 286] on button "Lorient" at bounding box center [756, 289] width 516 height 32
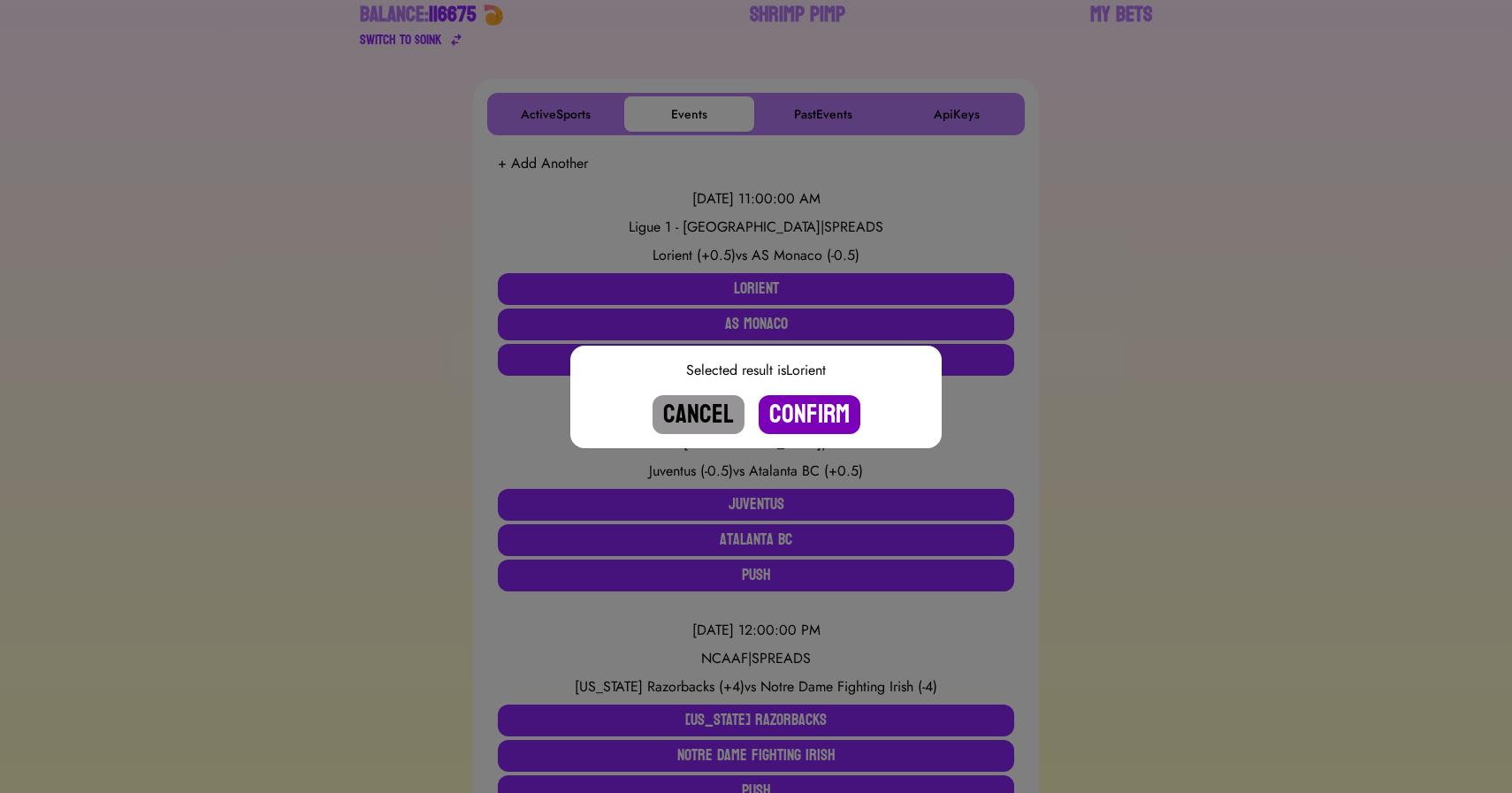
click at [800, 413] on button "Confirm" at bounding box center [809, 415] width 102 height 39
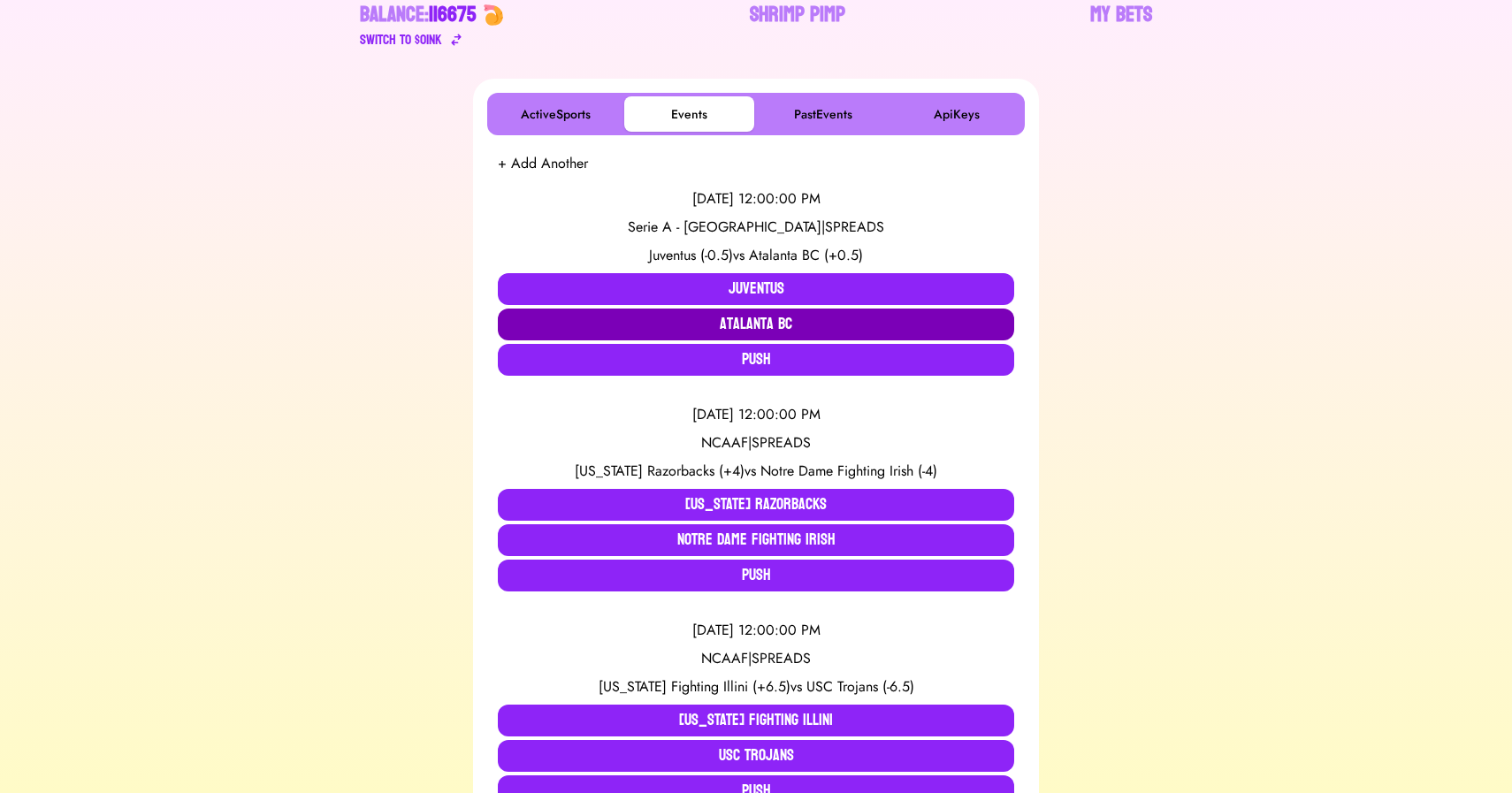
click at [760, 320] on button "Atalanta BC" at bounding box center [756, 324] width 516 height 32
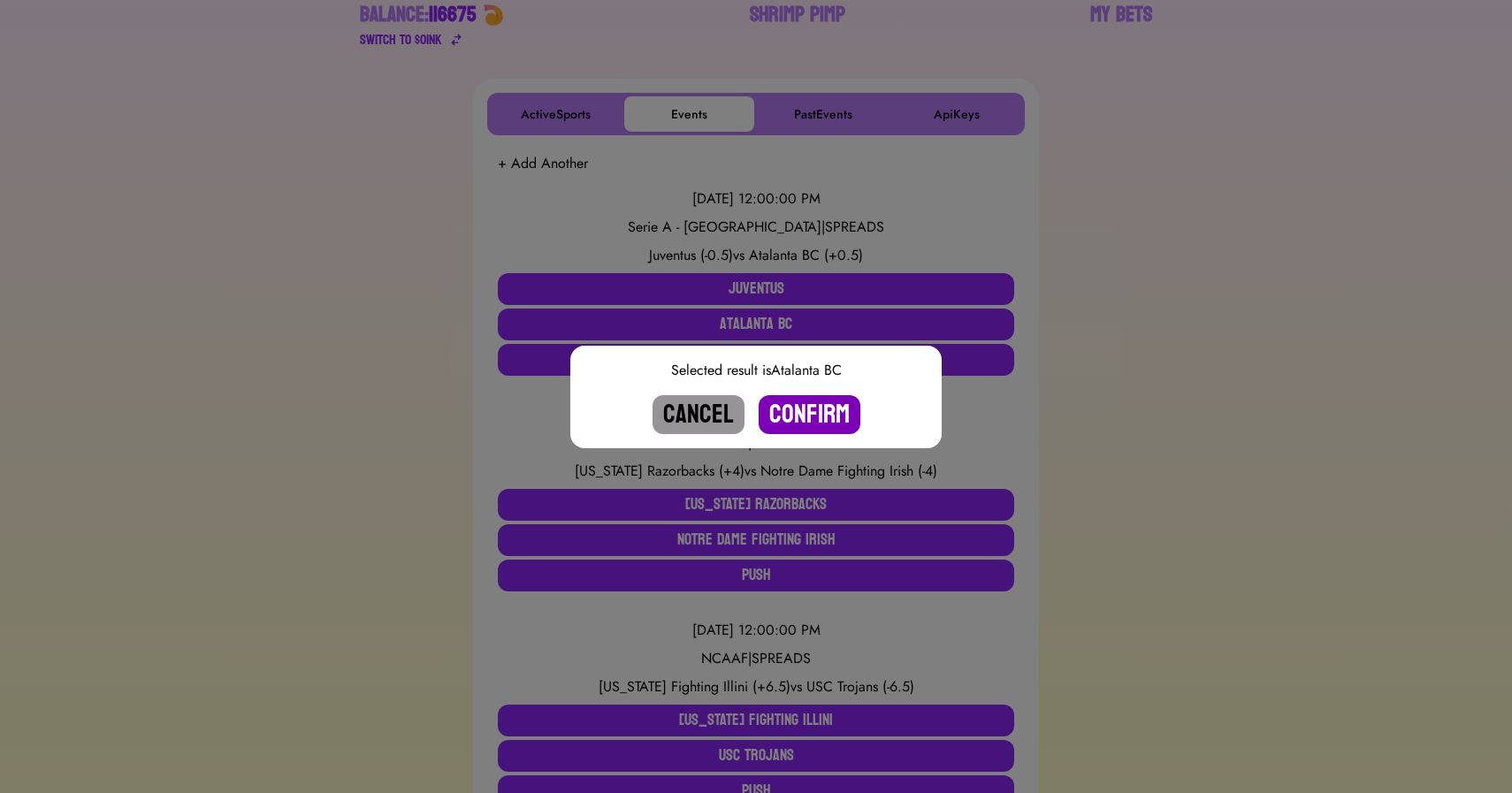
click at [811, 417] on button "Confirm" at bounding box center [809, 415] width 102 height 39
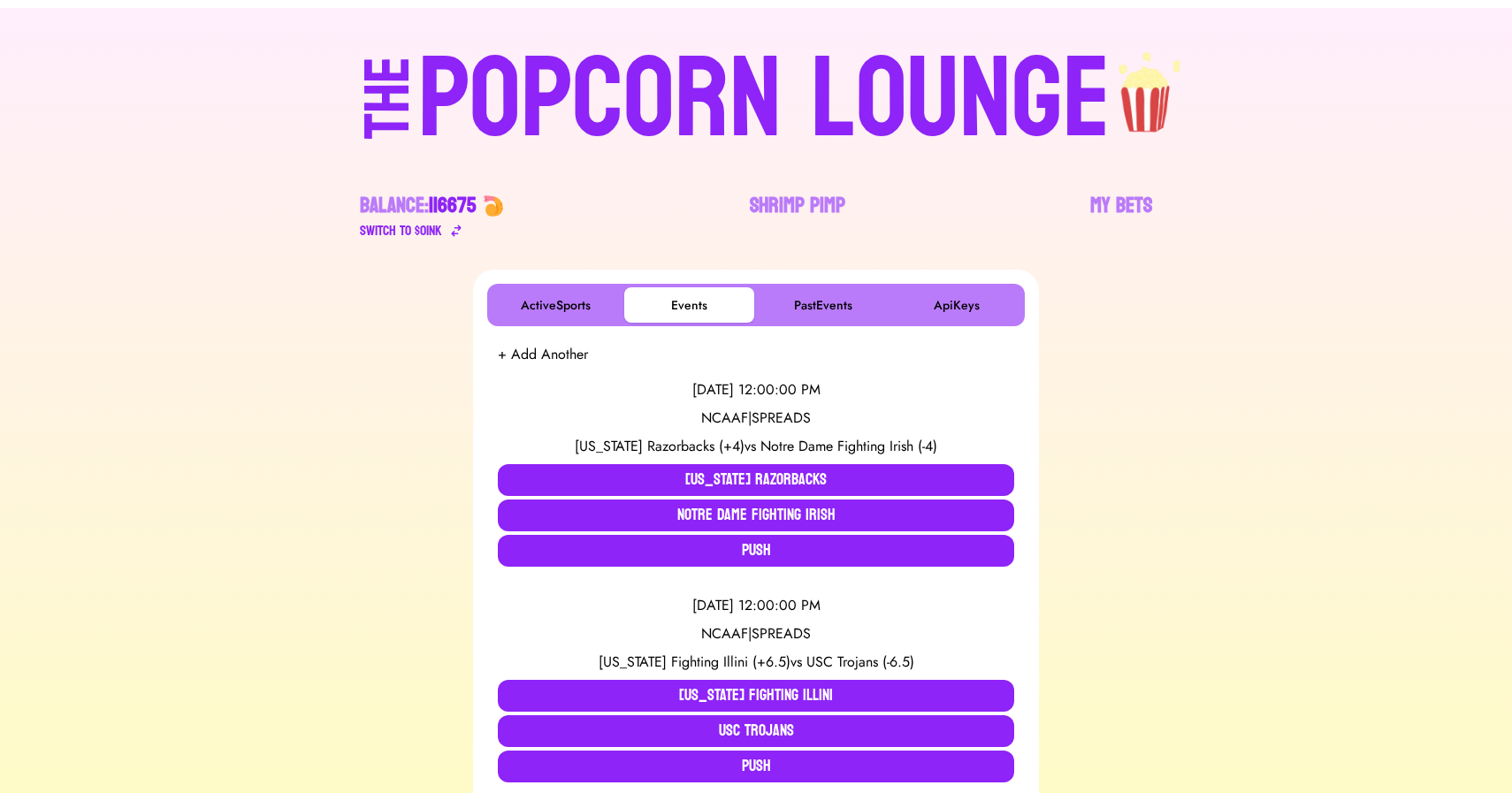
scroll to position [0, 0]
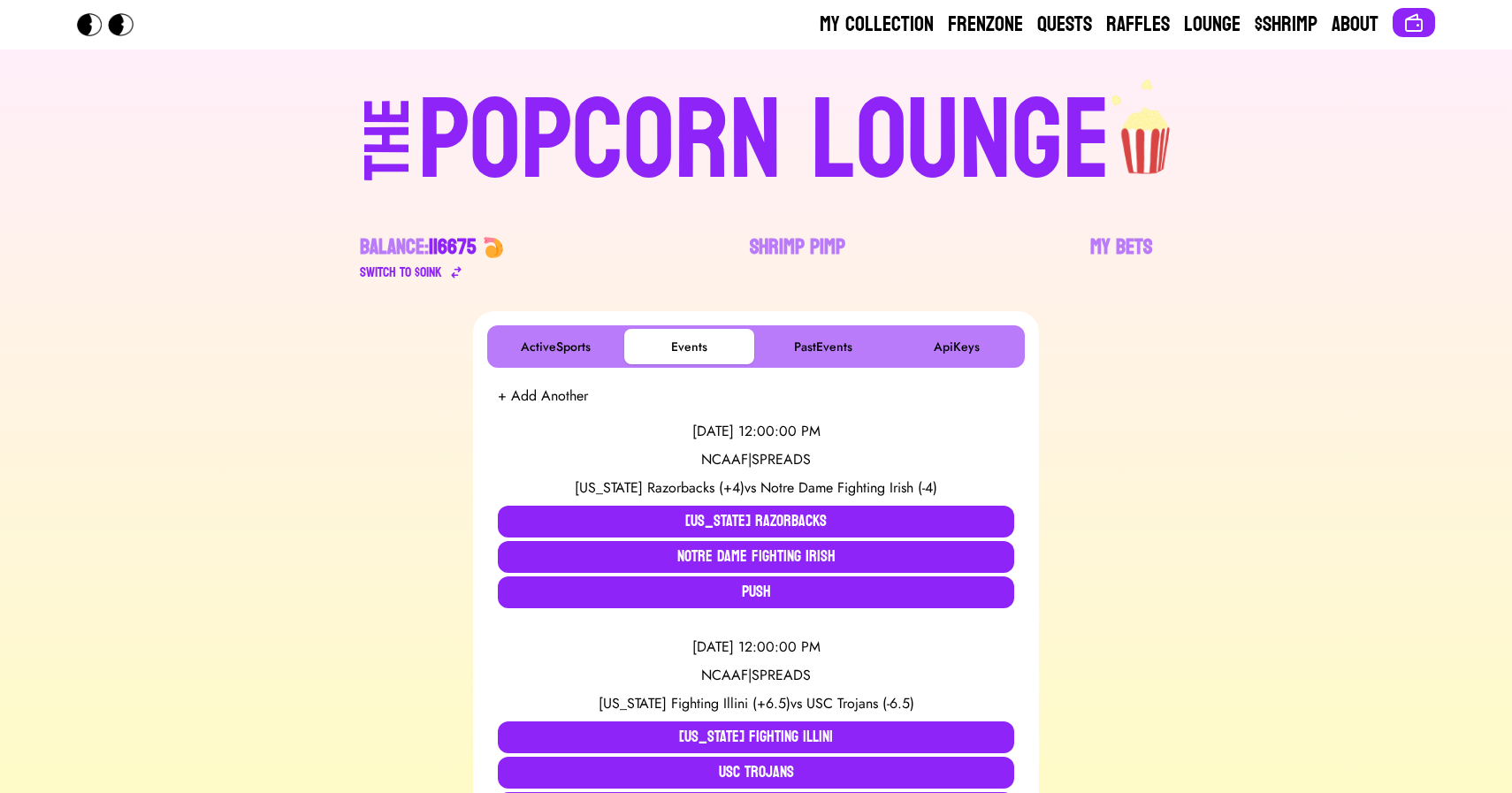
click at [638, 134] on div "POPCORN LOUNGE" at bounding box center [764, 141] width 692 height 113
